Goal: Check status: Check status

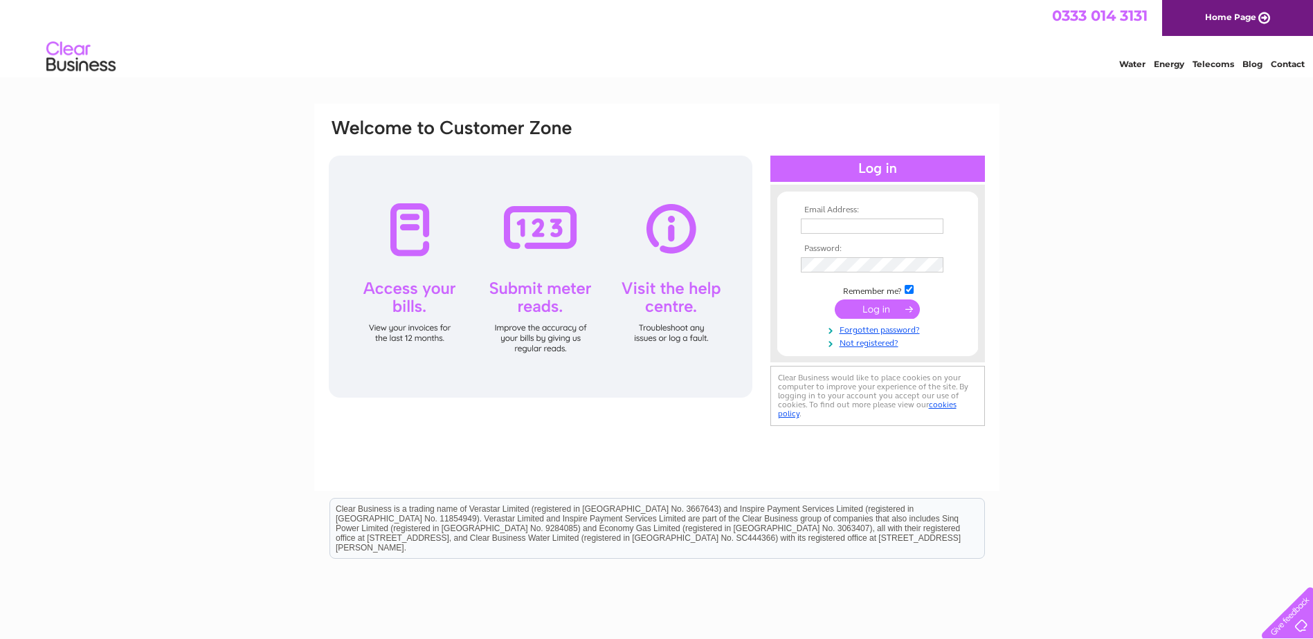
type input "mail@michaeljball.co.uk"
click at [897, 311] on input "submit" at bounding box center [876, 309] width 85 height 19
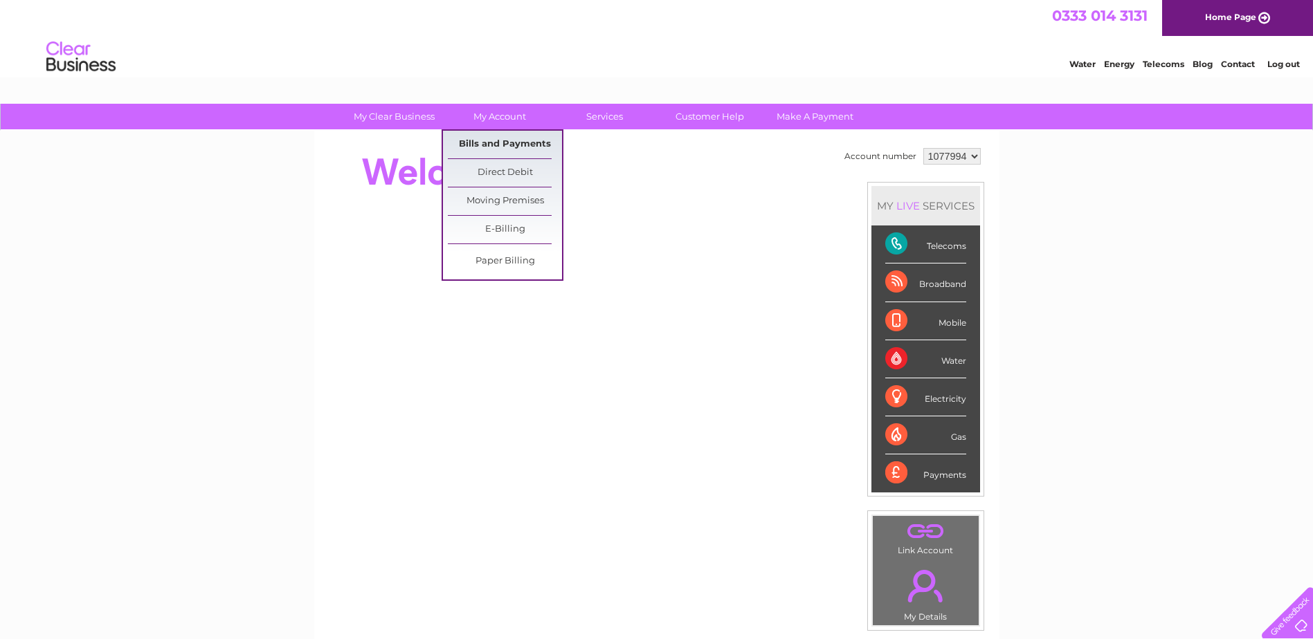
click at [516, 147] on link "Bills and Payments" at bounding box center [505, 145] width 114 height 28
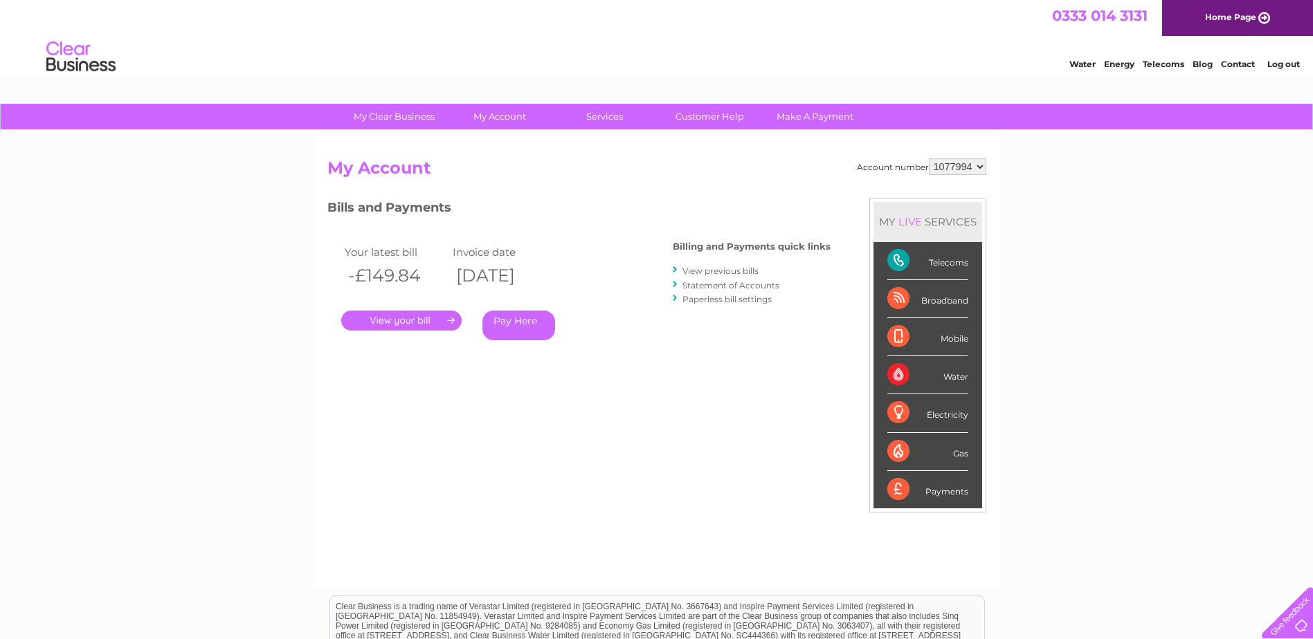
click at [416, 325] on link "." at bounding box center [401, 321] width 120 height 20
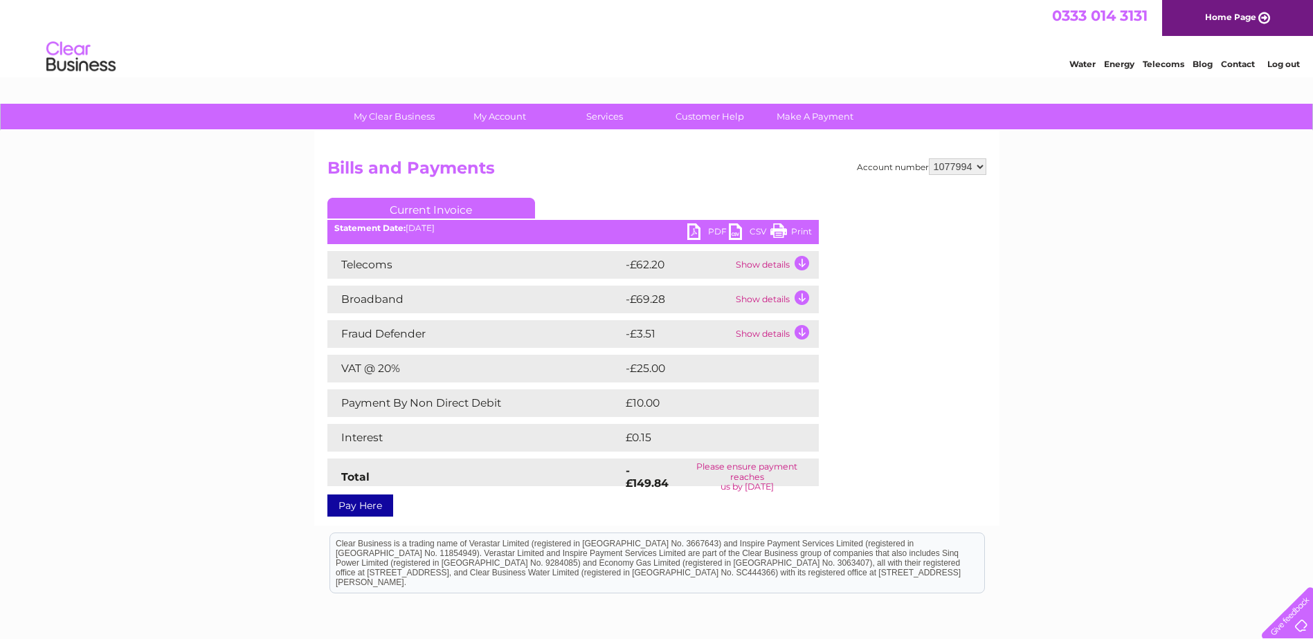
click at [790, 230] on link "Print" at bounding box center [791, 233] width 42 height 20
click at [704, 231] on link "PDF" at bounding box center [708, 233] width 42 height 20
click at [1292, 66] on link "Log out" at bounding box center [1283, 64] width 33 height 10
